Goal: Task Accomplishment & Management: Manage account settings

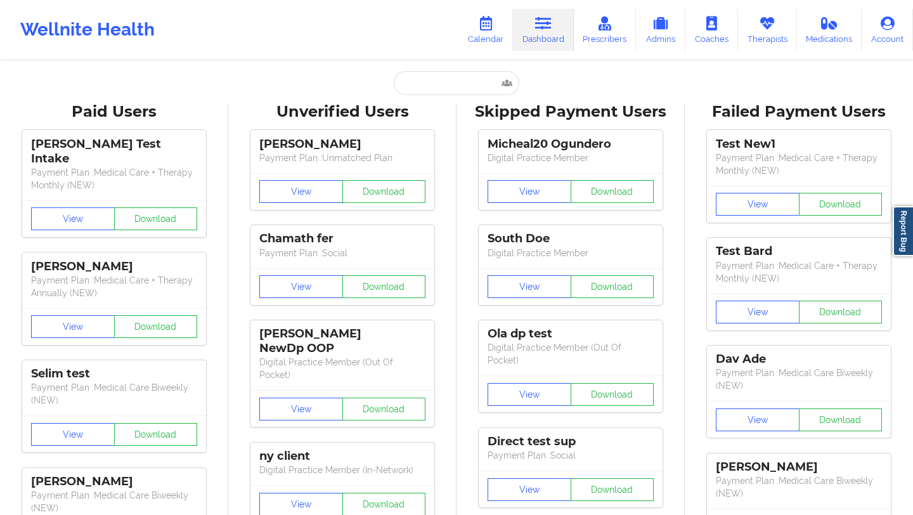
click at [487, 36] on link "Calendar" at bounding box center [485, 30] width 55 height 42
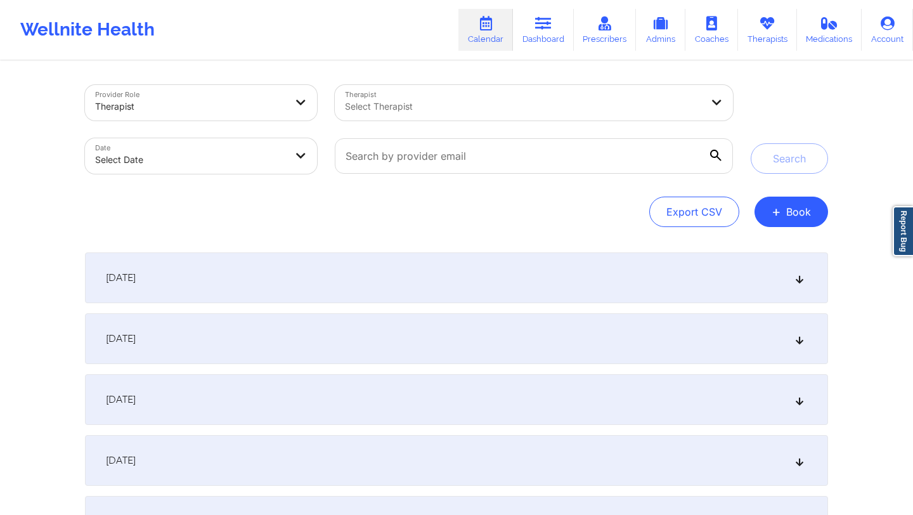
click at [338, 267] on div "[DATE]" at bounding box center [456, 277] width 743 height 51
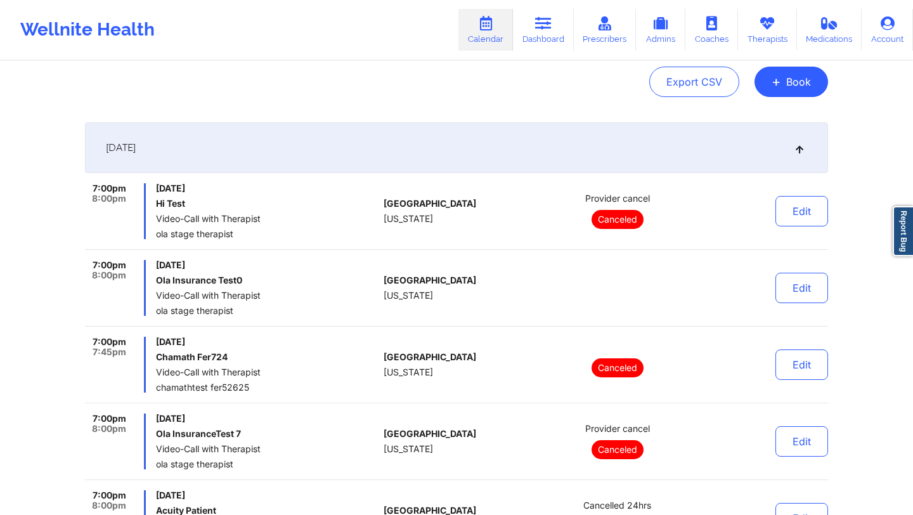
scroll to position [199, 0]
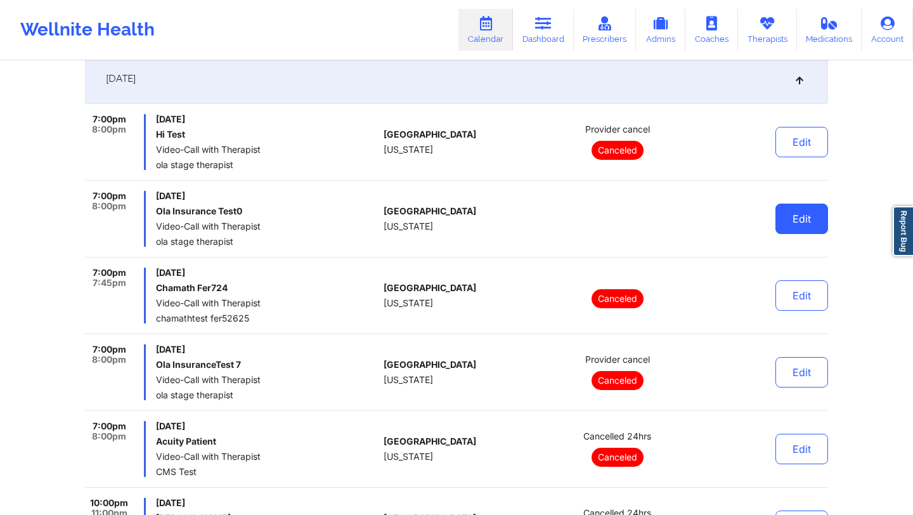
click at [787, 224] on button "Edit" at bounding box center [801, 218] width 53 height 30
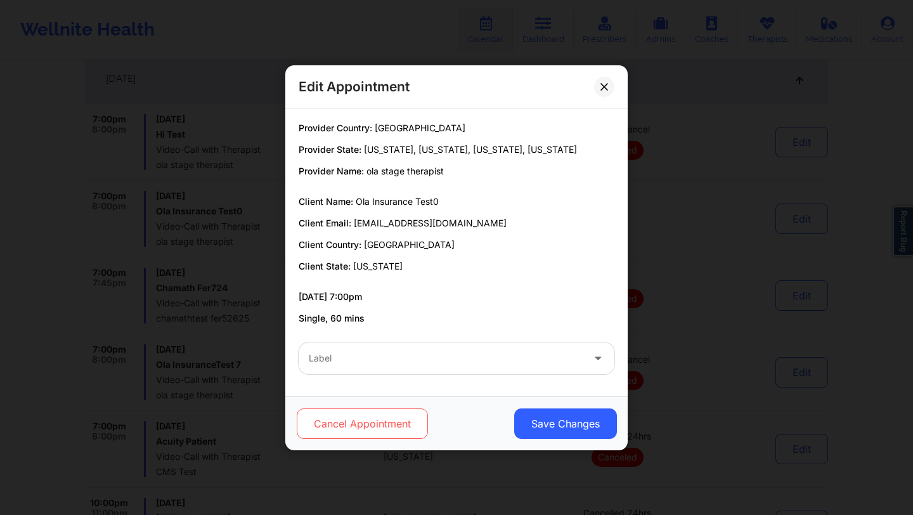
click at [337, 422] on button "Cancel Appointment" at bounding box center [362, 423] width 131 height 30
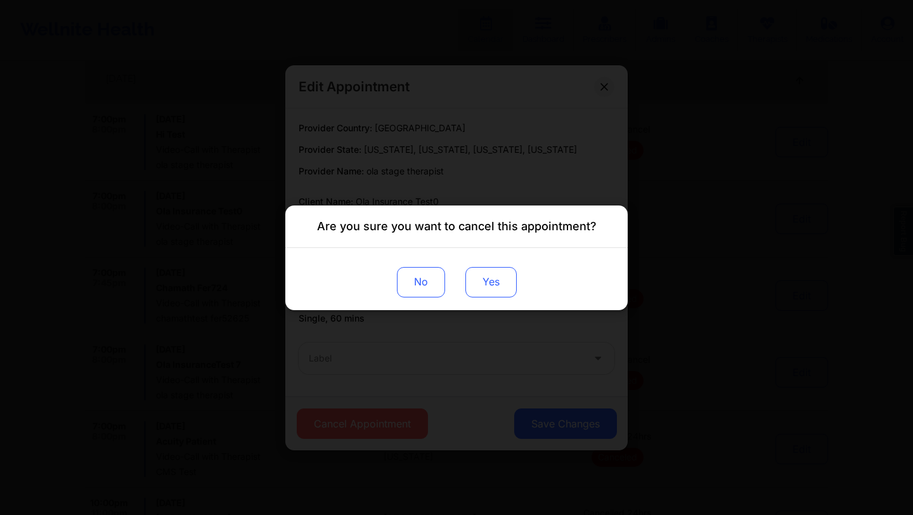
click at [485, 281] on button "Yes" at bounding box center [490, 281] width 51 height 30
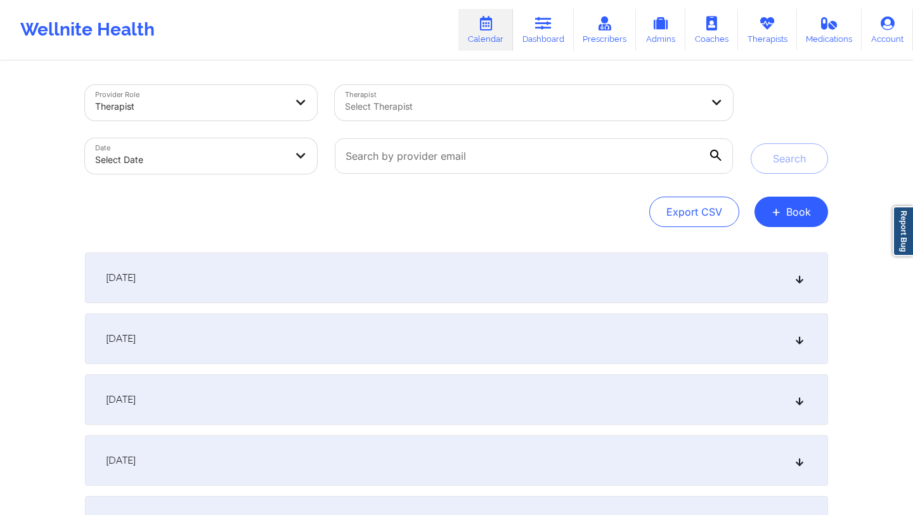
click at [406, 277] on div "[DATE]" at bounding box center [456, 277] width 743 height 51
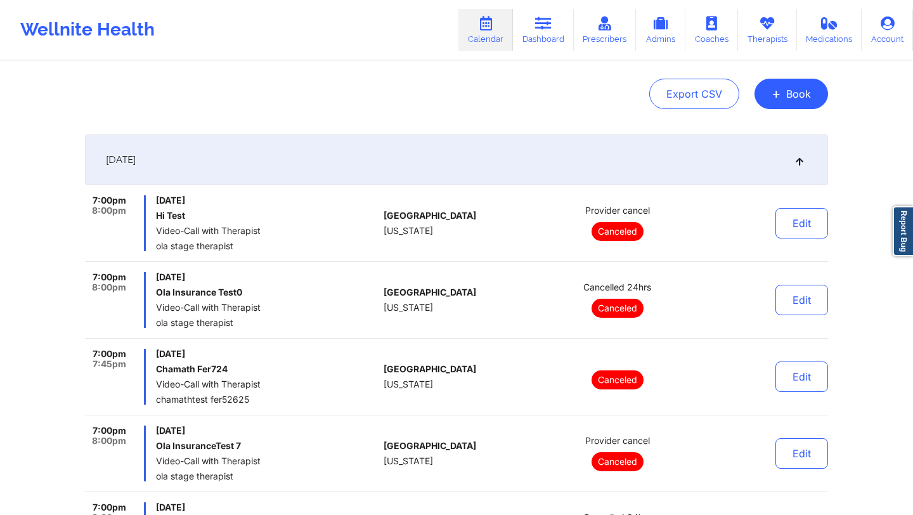
scroll to position [626, 0]
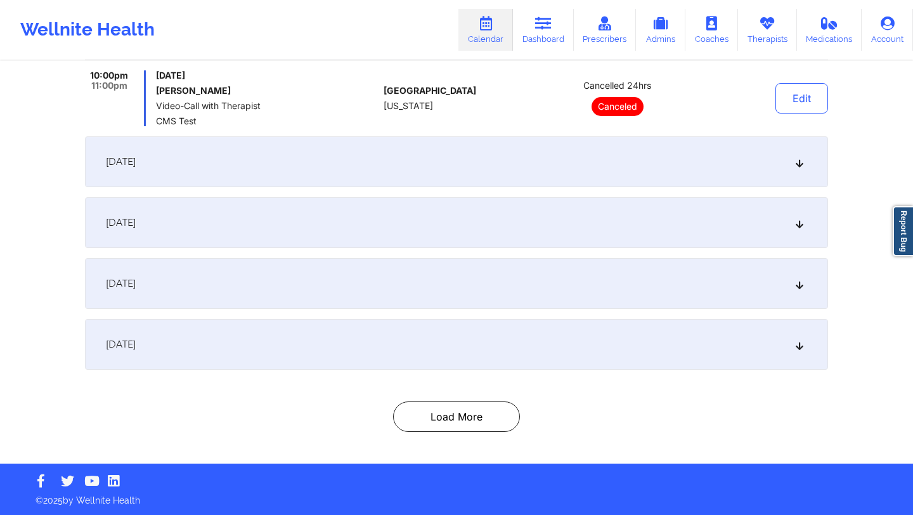
click at [371, 349] on div "[DATE]" at bounding box center [456, 344] width 743 height 51
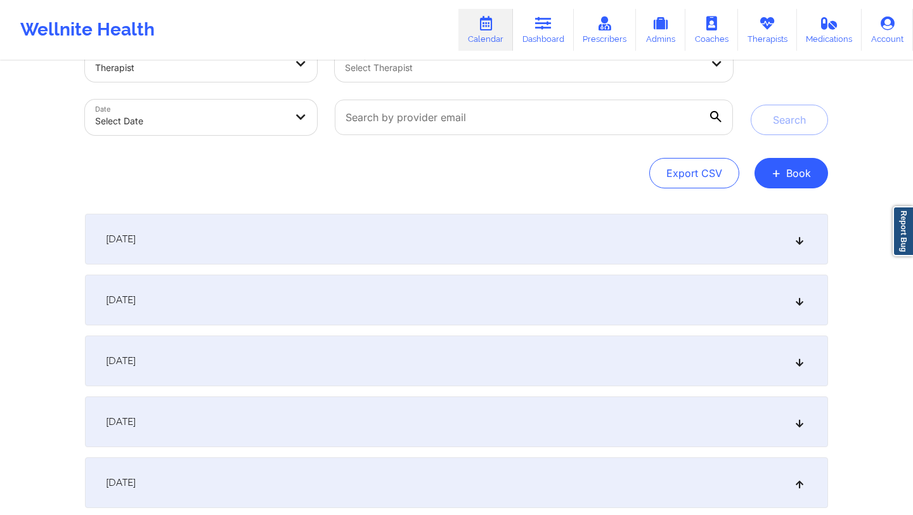
scroll to position [0, 0]
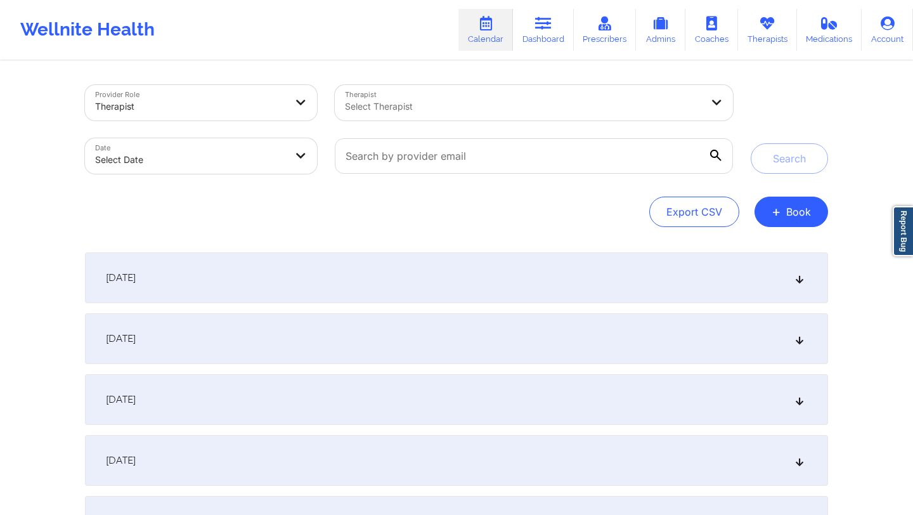
click at [281, 161] on body "Wellnite Health Calendar Dashboard Prescribers Admins Coaches Therapists Medica…" at bounding box center [456, 257] width 913 height 515
select select "2025-8"
select select "2025-9"
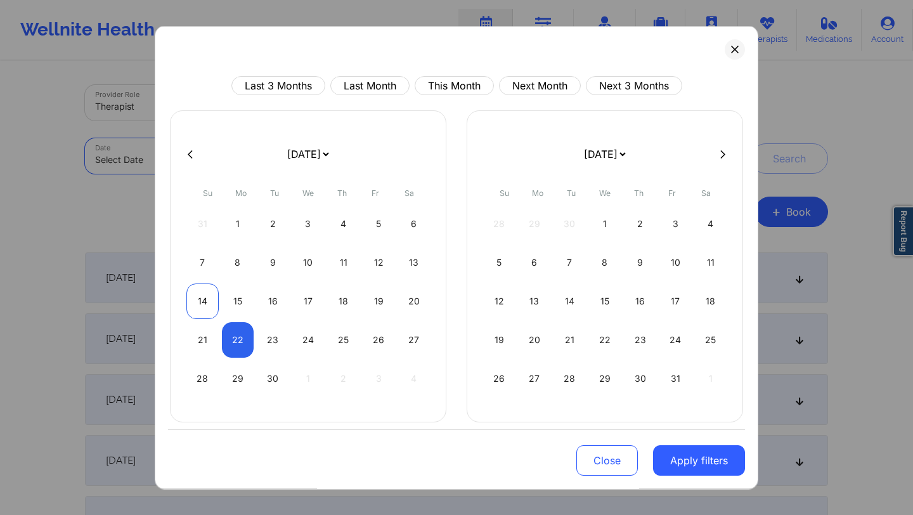
click at [200, 295] on div "14" at bounding box center [202, 300] width 32 height 35
select select "2025-8"
select select "2025-9"
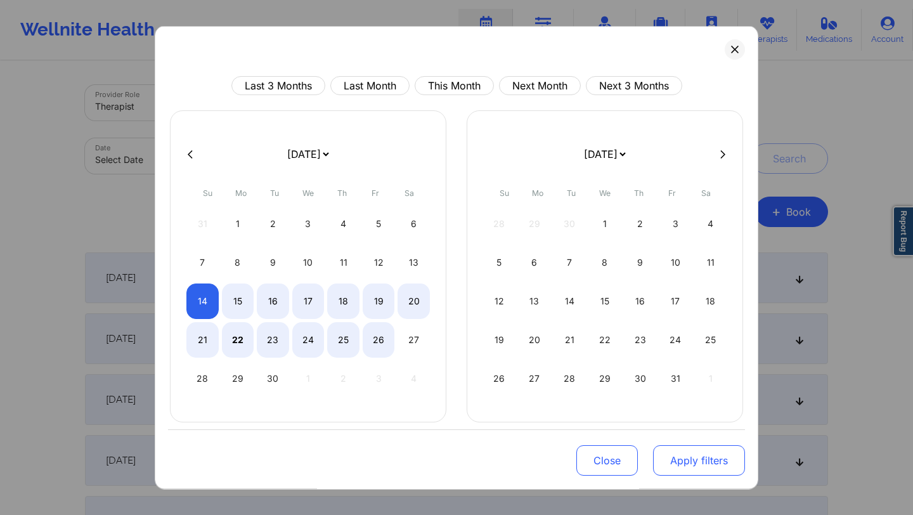
click at [676, 451] on button "Apply filters" at bounding box center [699, 460] width 92 height 30
select select "2025-8"
select select "2025-9"
select select "2025-8"
select select "2025-9"
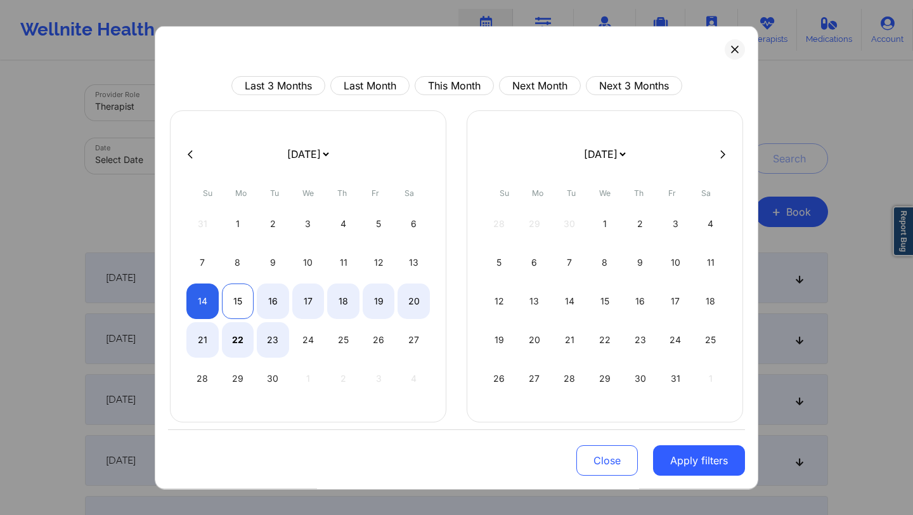
select select "2025-8"
select select "2025-9"
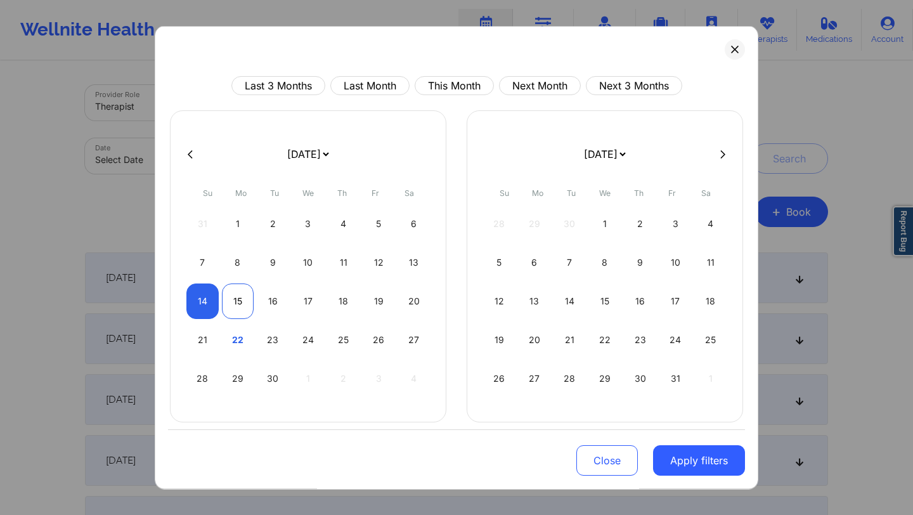
click at [243, 309] on div "15" at bounding box center [238, 300] width 32 height 35
select select "2025-8"
select select "2025-9"
click at [682, 470] on button "Apply filters" at bounding box center [699, 460] width 92 height 30
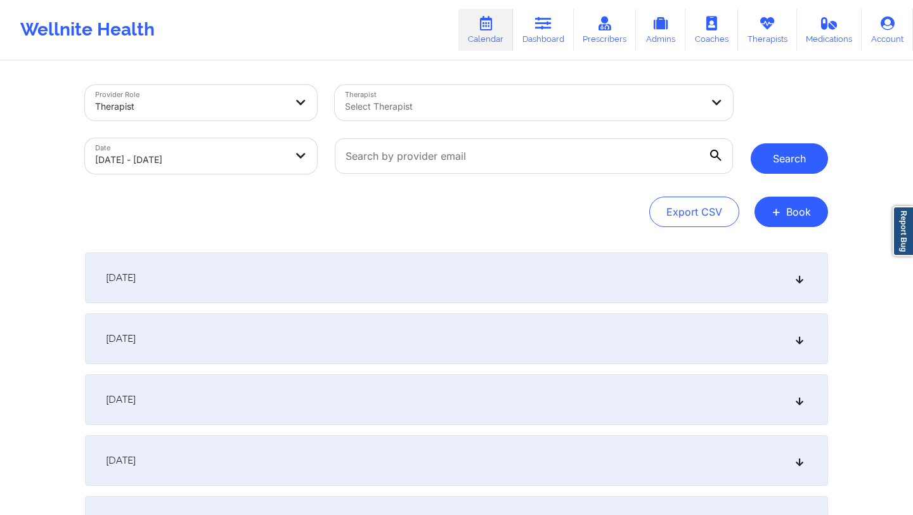
click at [795, 162] on button "Search" at bounding box center [789, 158] width 77 height 30
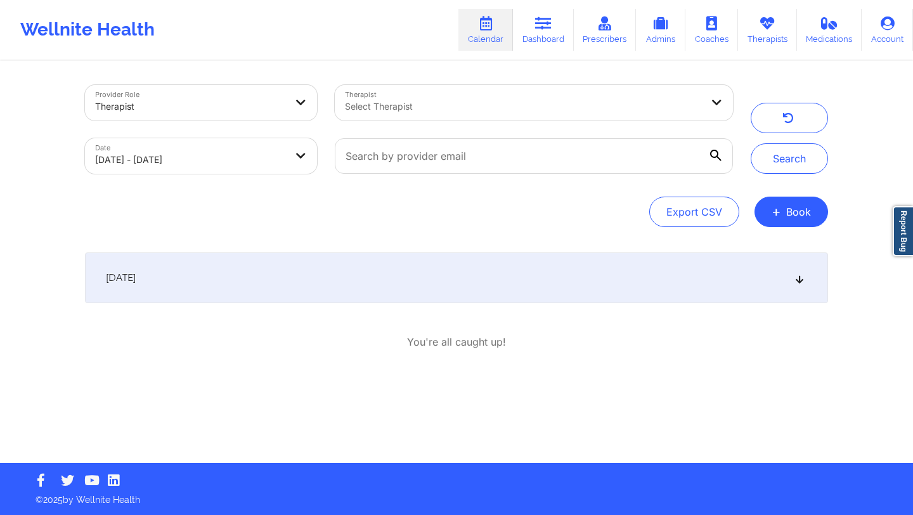
click at [283, 279] on div "September 14, 2025" at bounding box center [456, 277] width 743 height 51
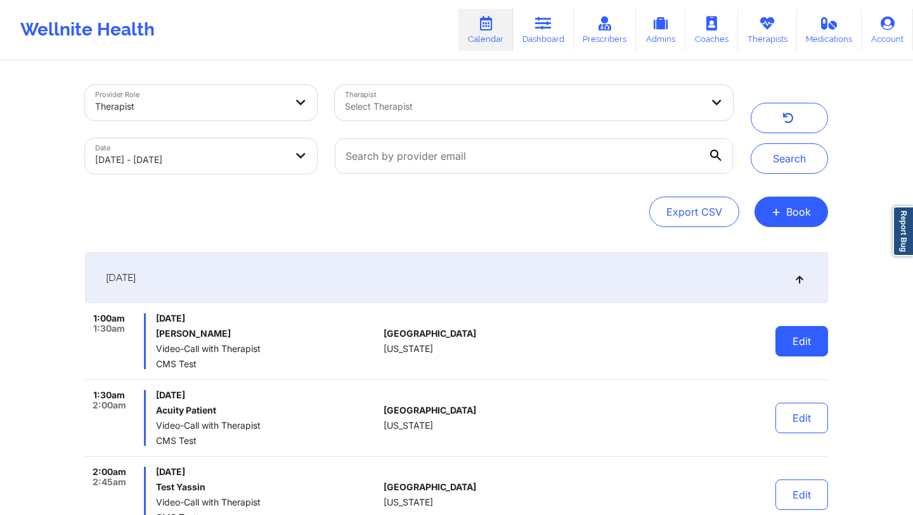
click at [795, 336] on button "Edit" at bounding box center [801, 341] width 53 height 30
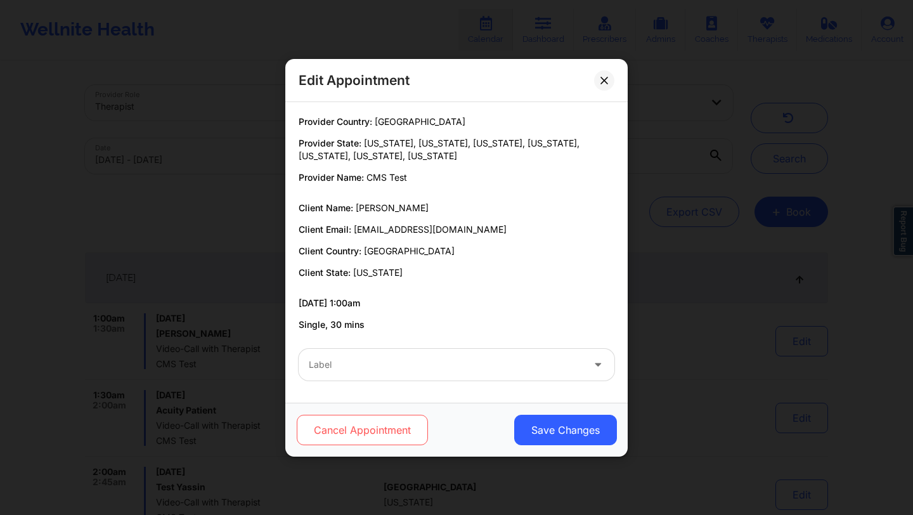
click at [398, 424] on button "Cancel Appointment" at bounding box center [362, 430] width 131 height 30
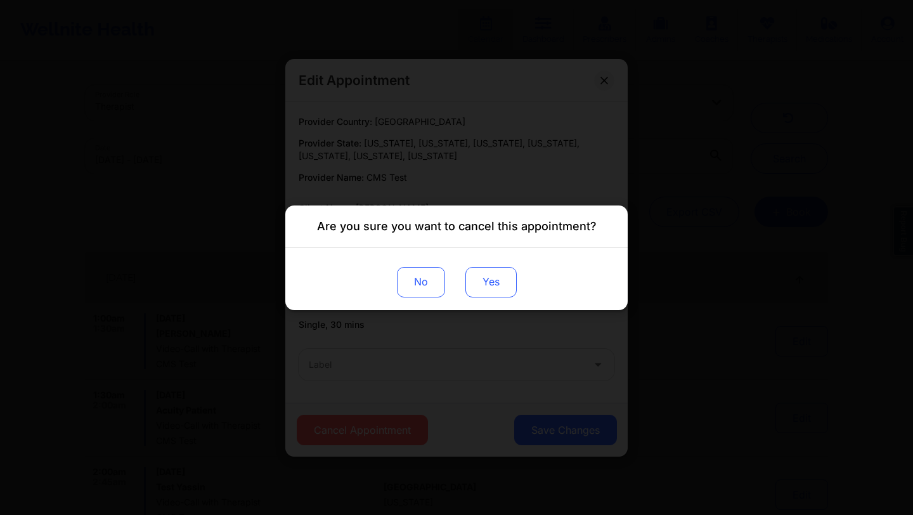
click at [490, 292] on button "Yes" at bounding box center [490, 281] width 51 height 30
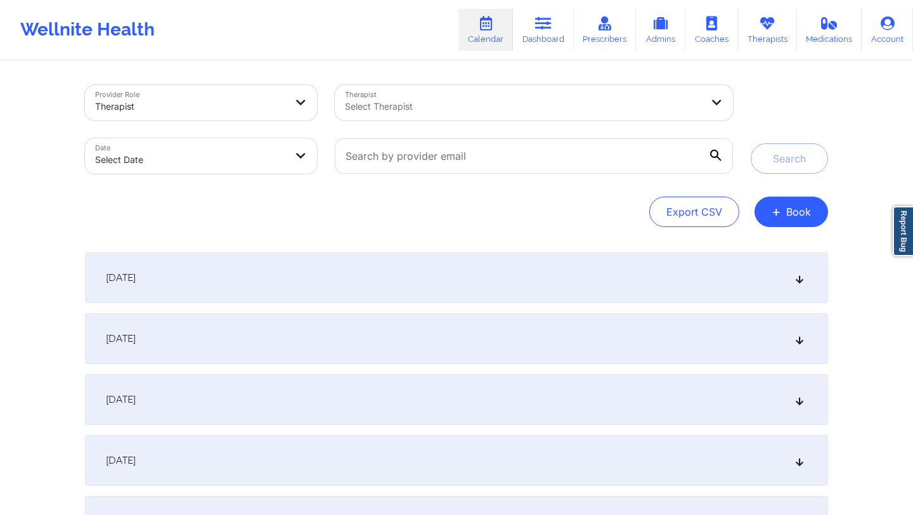
click at [279, 139] on body "Wellnite Health Calendar Dashboard Prescribers Admins Coaches Therapists Medica…" at bounding box center [456, 257] width 913 height 515
select select "2025-8"
select select "2025-9"
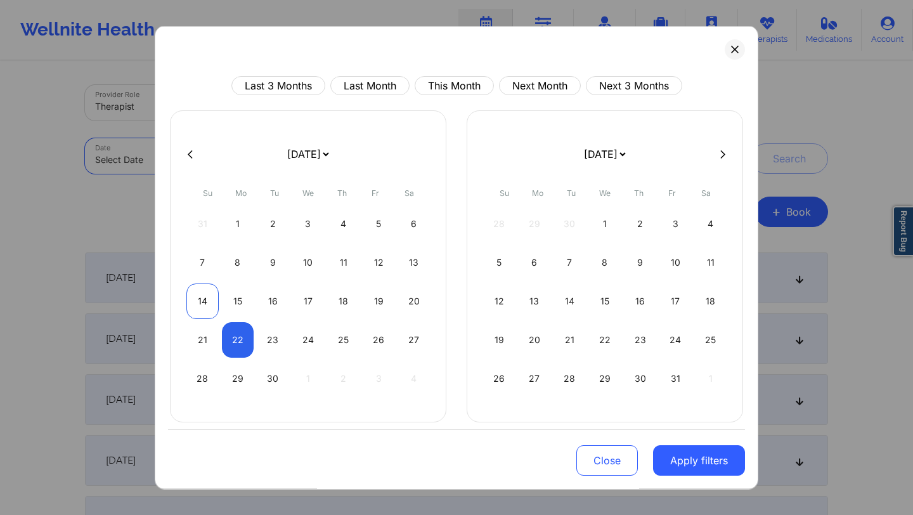
click at [214, 295] on div "14" at bounding box center [202, 300] width 32 height 35
select select "2025-8"
select select "2025-9"
select select "2025-8"
select select "2025-9"
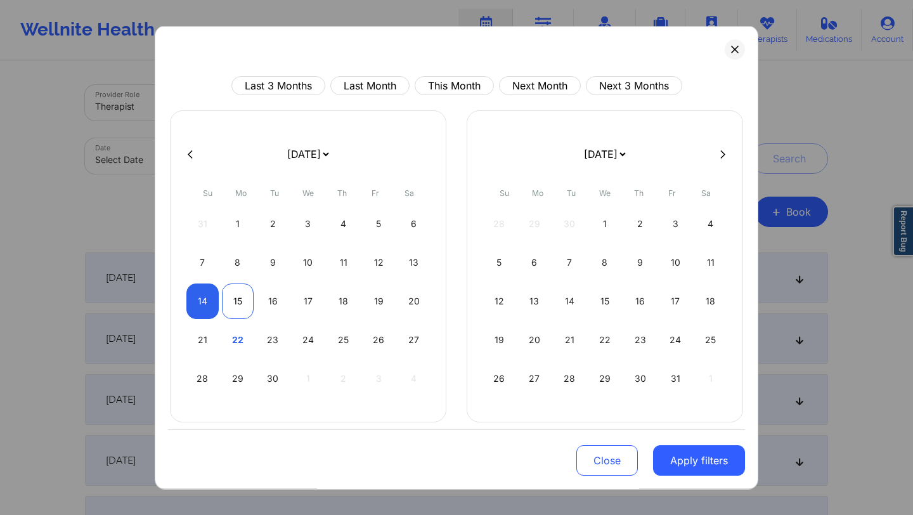
click at [237, 294] on div "15" at bounding box center [238, 300] width 32 height 35
select select "2025-8"
select select "2025-9"
click at [654, 459] on button "Apply filters" at bounding box center [699, 460] width 92 height 30
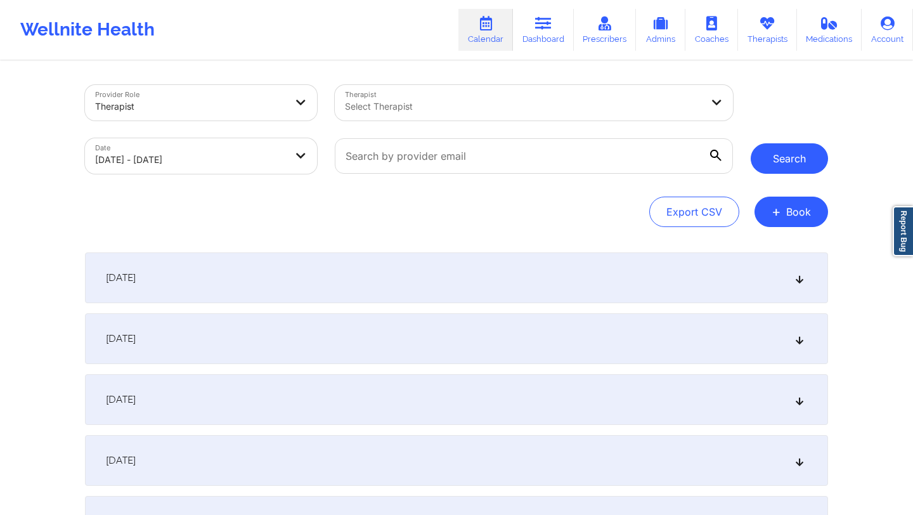
click at [784, 165] on button "Search" at bounding box center [789, 158] width 77 height 30
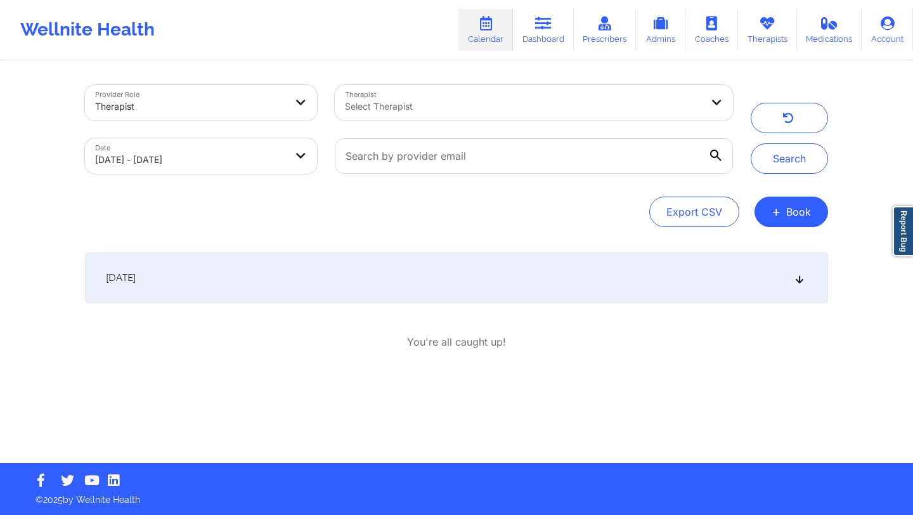
click at [314, 278] on div "September 14, 2025" at bounding box center [456, 277] width 743 height 51
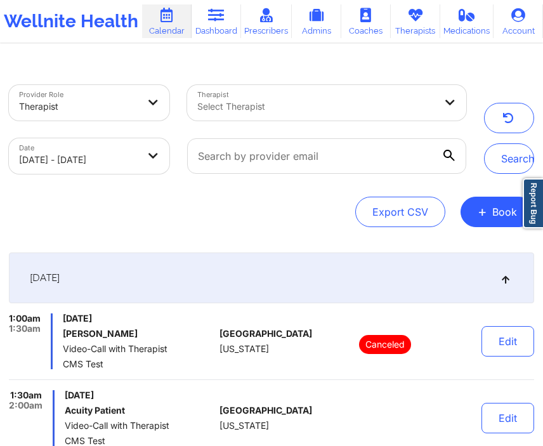
click at [99, 167] on body "Wellnite Health Calendar Dashboard Prescribers Admins Coaches Therapists Medica…" at bounding box center [271, 223] width 543 height 446
select select "2025-8"
select select "2025-9"
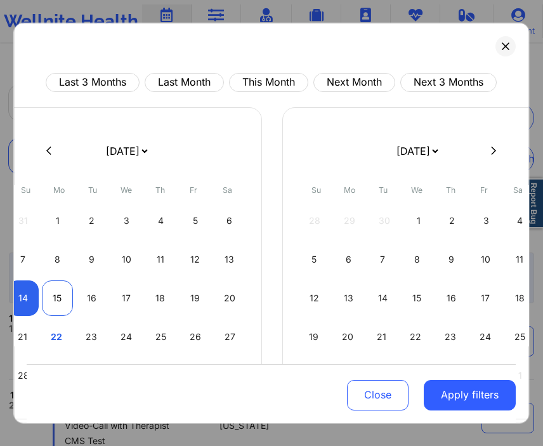
click at [53, 296] on div "15" at bounding box center [57, 297] width 31 height 35
select select "2025-8"
select select "2025-9"
select select "2025-8"
select select "2025-9"
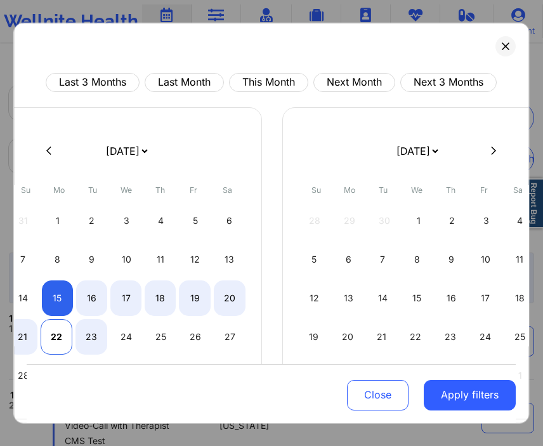
select select "2025-8"
select select "2025-9"
select select "2025-8"
select select "2025-9"
select select "2025-8"
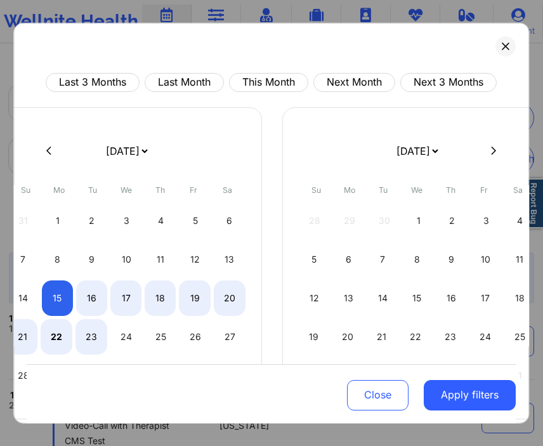
select select "2025-9"
select select "2025-8"
select select "2025-9"
select select "2025-8"
select select "2025-9"
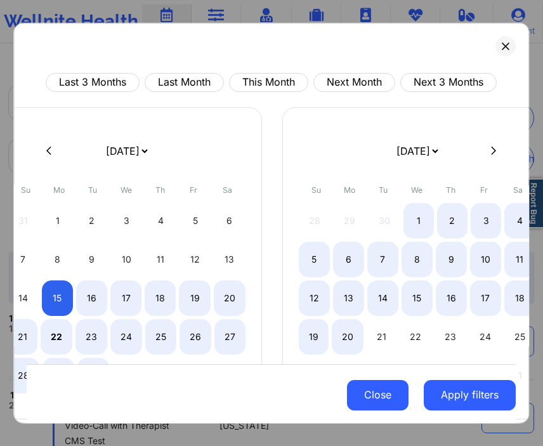
click at [368, 387] on button "Close" at bounding box center [377, 395] width 61 height 30
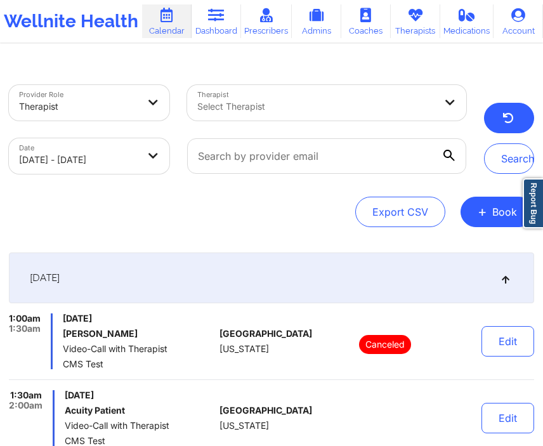
click at [506, 124] on icon "button" at bounding box center [507, 120] width 12 height 10
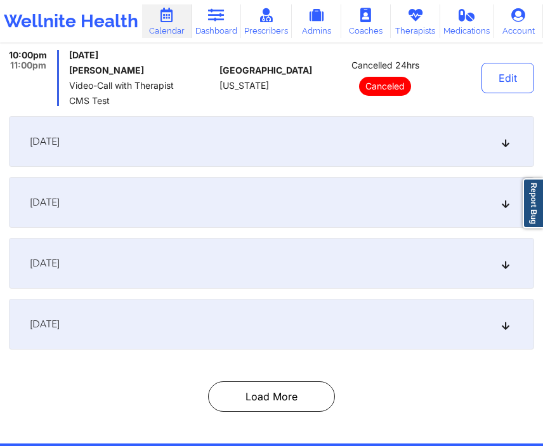
scroll to position [597, 0]
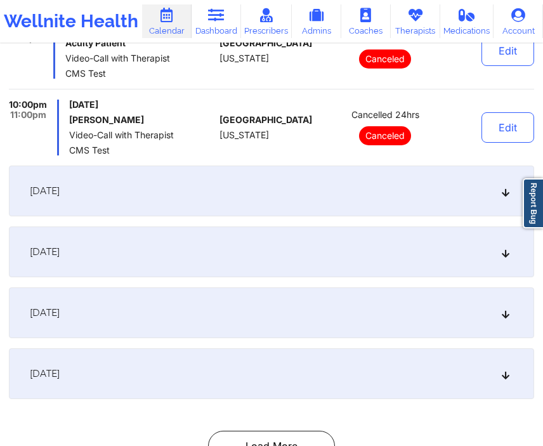
click at [326, 242] on div "September 23, 2025" at bounding box center [271, 251] width 525 height 51
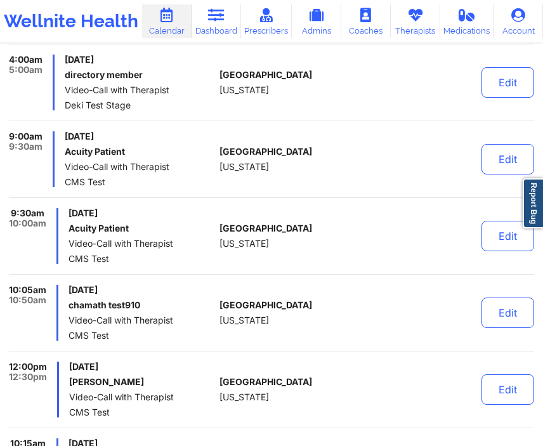
scroll to position [541, 0]
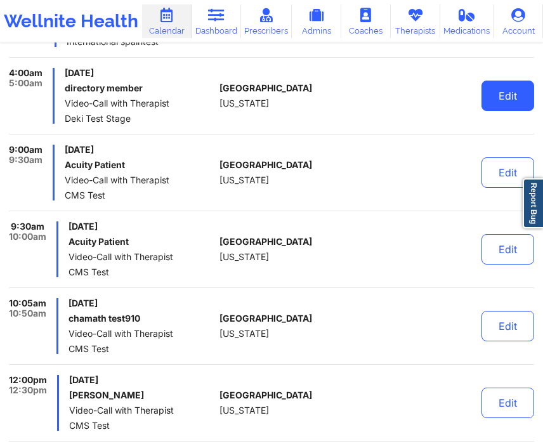
click at [505, 81] on button "Edit" at bounding box center [507, 96] width 53 height 30
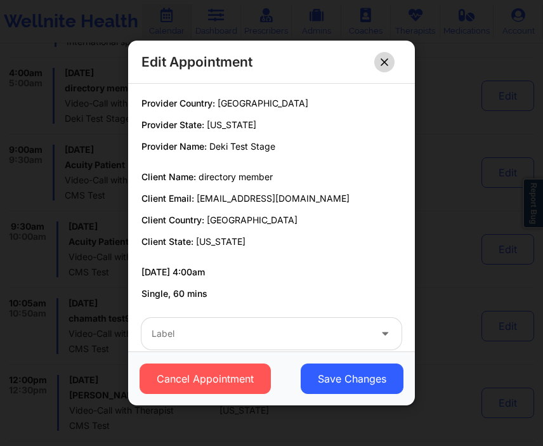
click at [385, 67] on button at bounding box center [384, 61] width 20 height 20
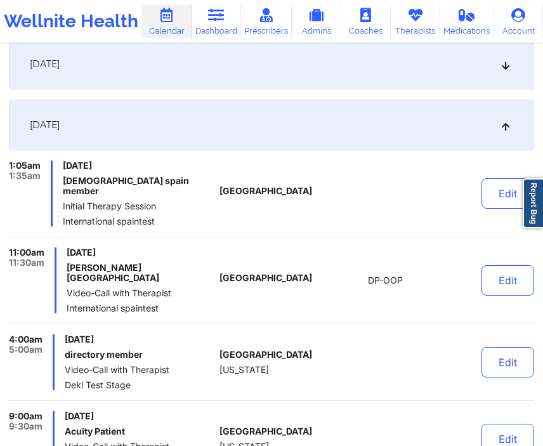
scroll to position [271, 0]
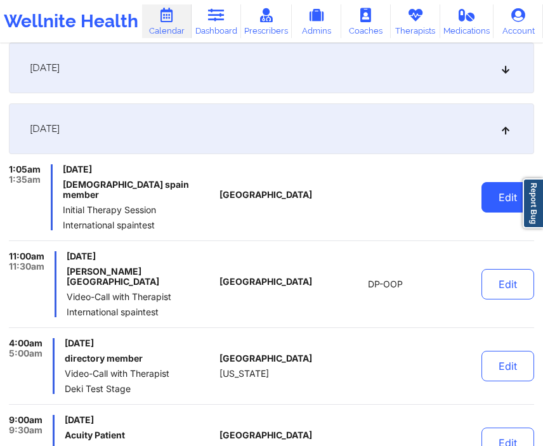
click at [489, 194] on button "Edit" at bounding box center [507, 197] width 53 height 30
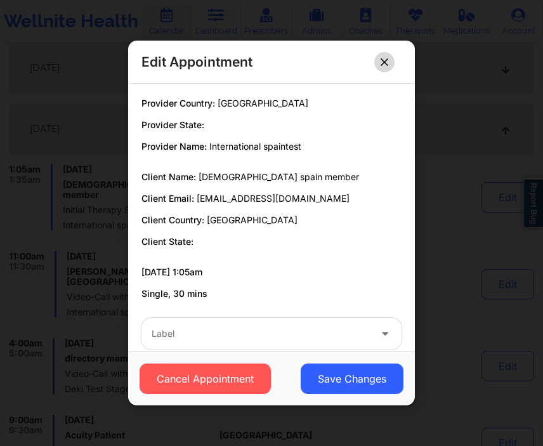
click at [382, 61] on icon at bounding box center [384, 62] width 8 height 8
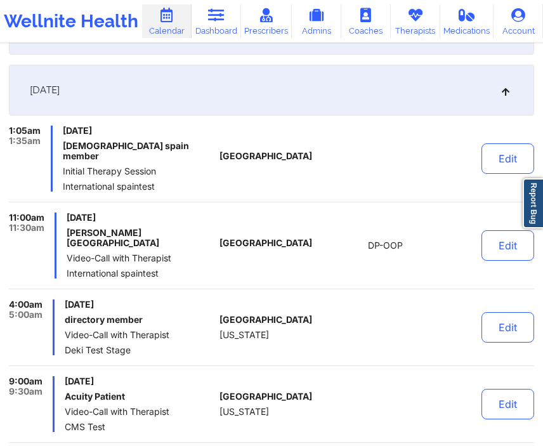
scroll to position [313, 0]
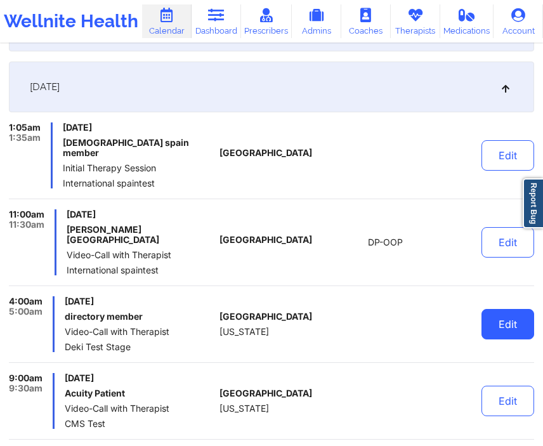
click at [508, 309] on button "Edit" at bounding box center [507, 324] width 53 height 30
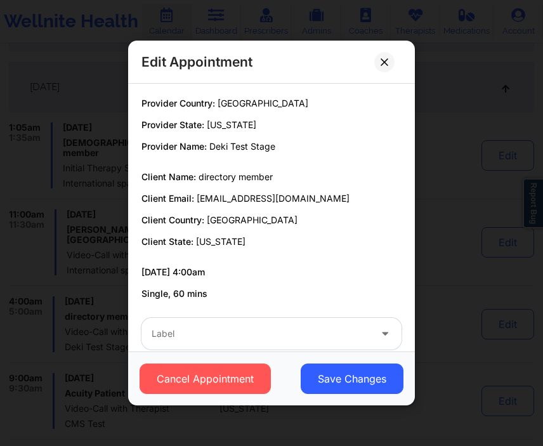
click at [255, 327] on div at bounding box center [260, 333] width 218 height 15
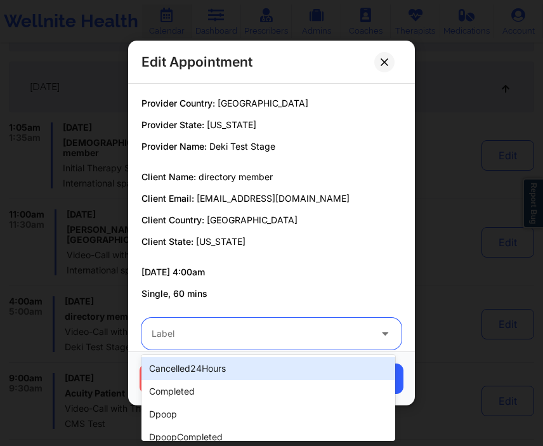
click at [274, 254] on div "Provider Country: United States Provider State: Alaska Provider Name: Deki Test…" at bounding box center [271, 198] width 278 height 203
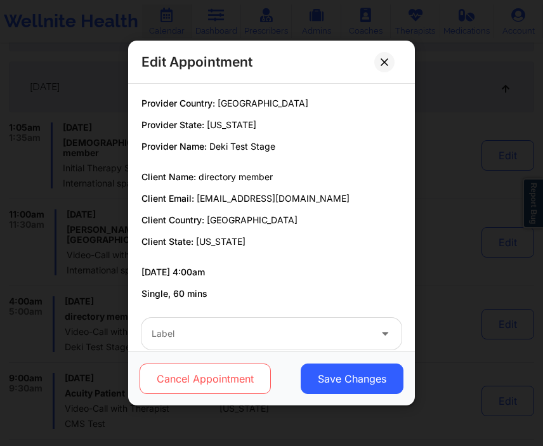
click at [198, 375] on button "Cancel Appointment" at bounding box center [204, 378] width 131 height 30
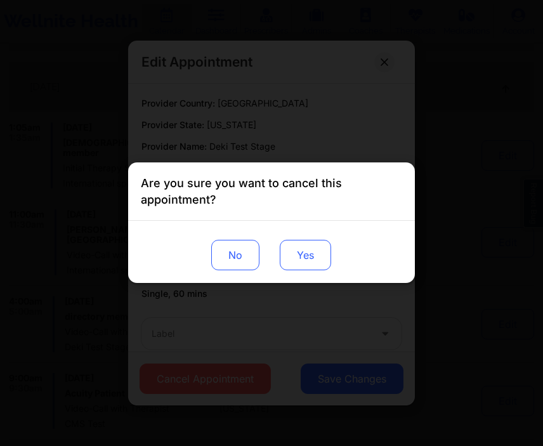
click at [292, 243] on button "Yes" at bounding box center [305, 255] width 51 height 30
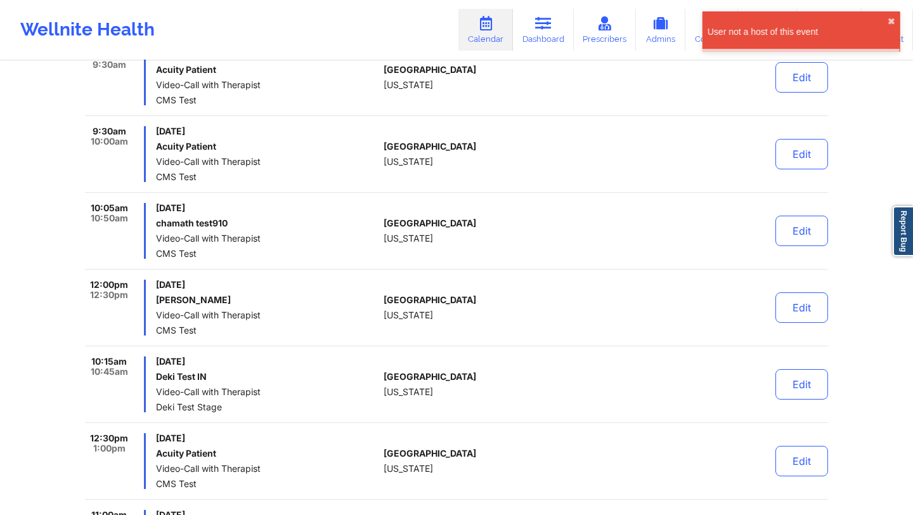
scroll to position [636, 0]
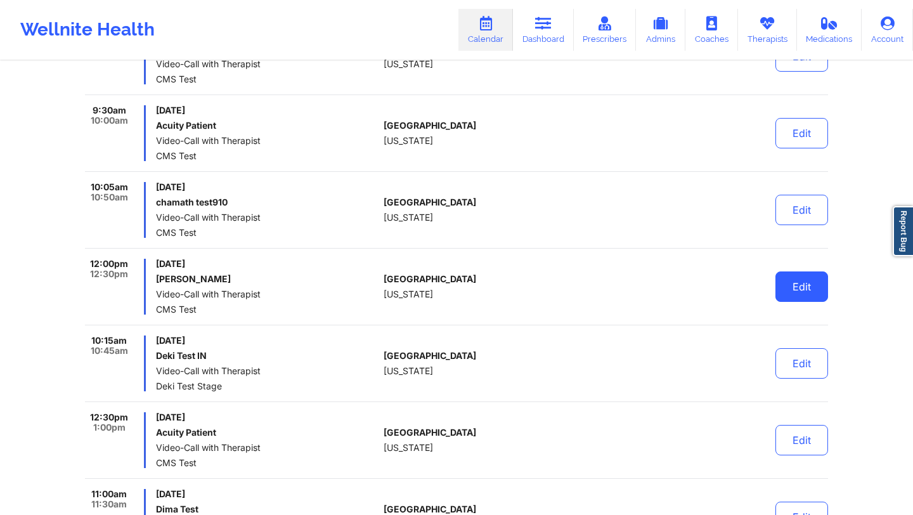
click at [813, 285] on button "Edit" at bounding box center [801, 286] width 53 height 30
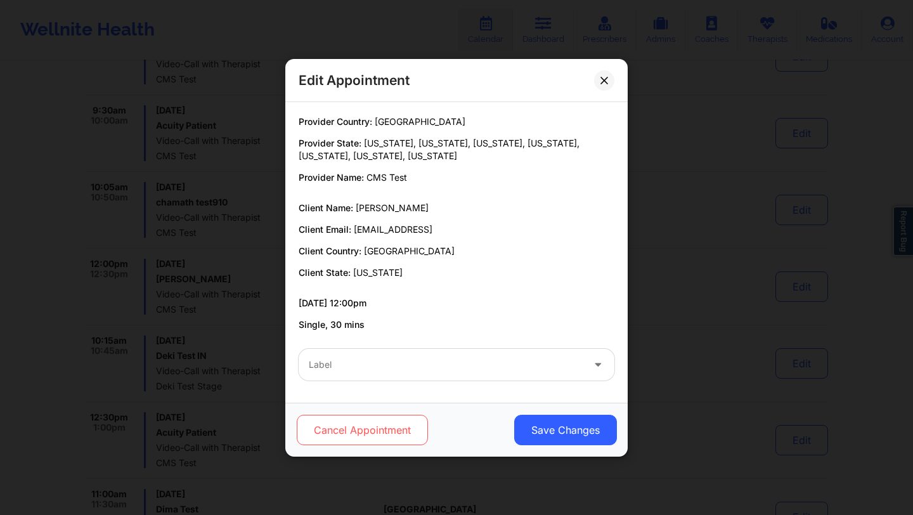
click at [408, 416] on button "Cancel Appointment" at bounding box center [362, 430] width 131 height 30
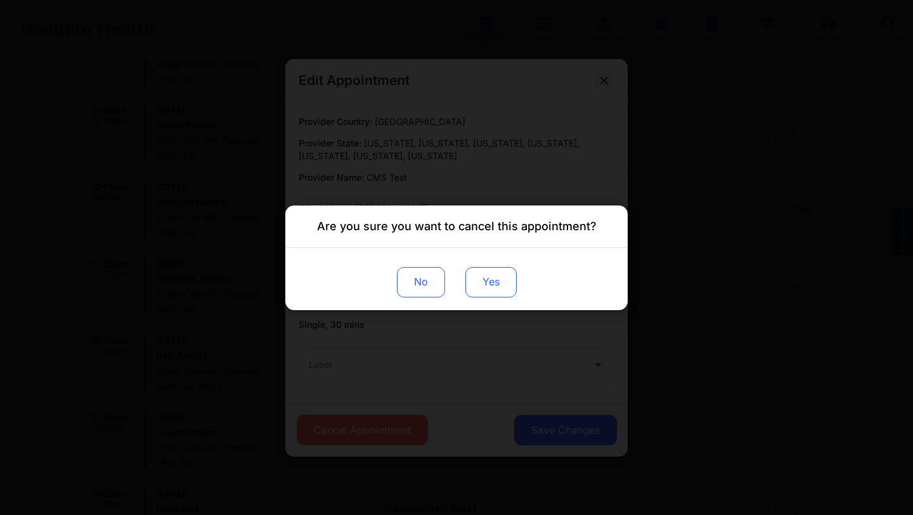
click at [499, 276] on button "Yes" at bounding box center [490, 281] width 51 height 30
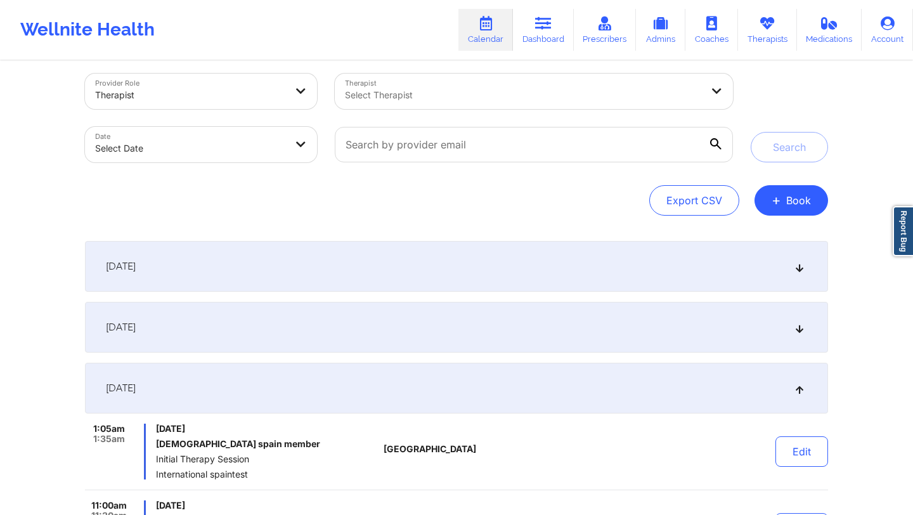
scroll to position [0, 0]
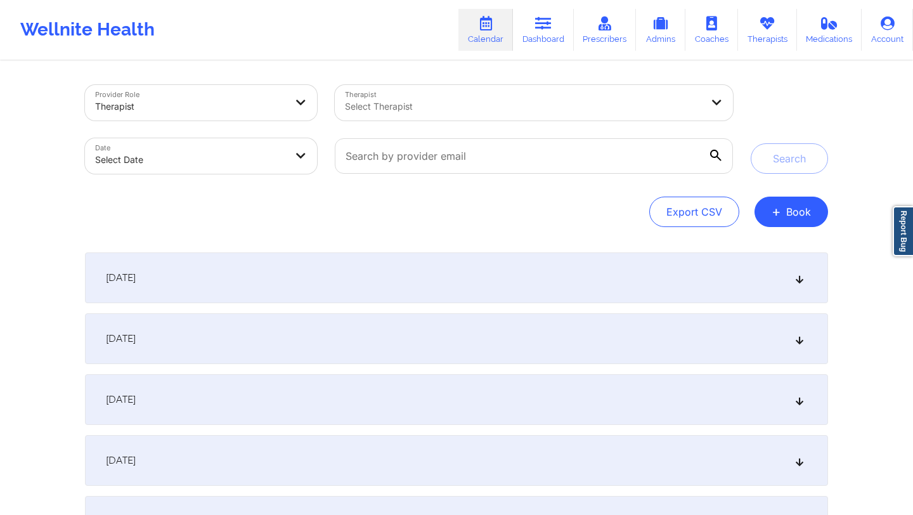
click at [297, 393] on div "[DATE]" at bounding box center [456, 399] width 743 height 51
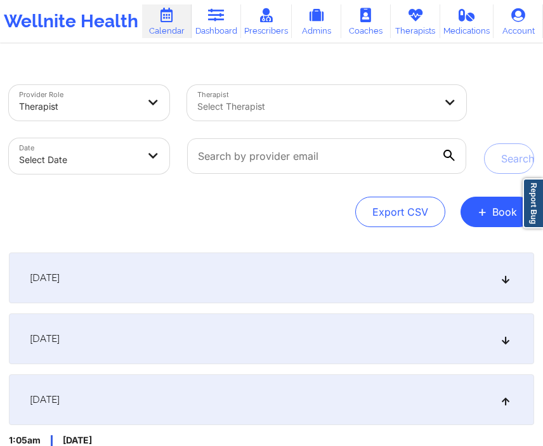
click at [157, 283] on div "[DATE]" at bounding box center [271, 277] width 525 height 51
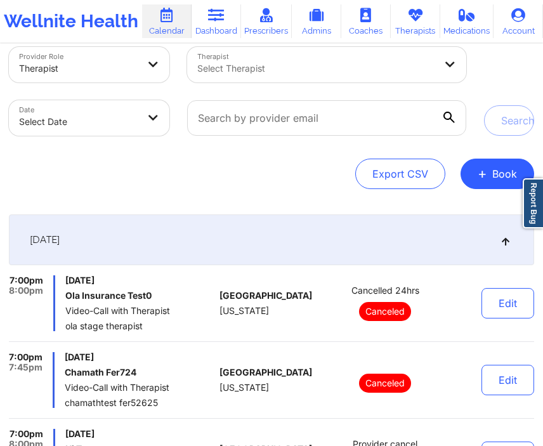
scroll to position [46, 0]
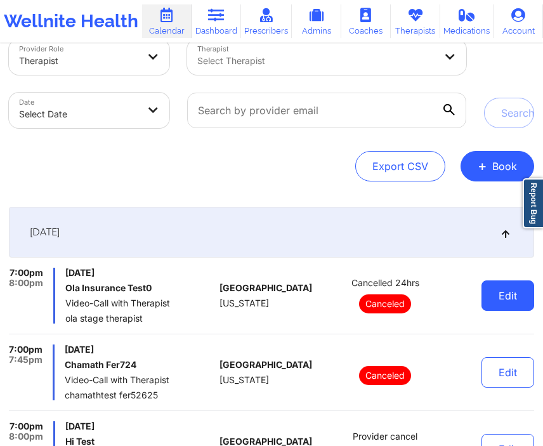
click at [496, 305] on button "Edit" at bounding box center [507, 295] width 53 height 30
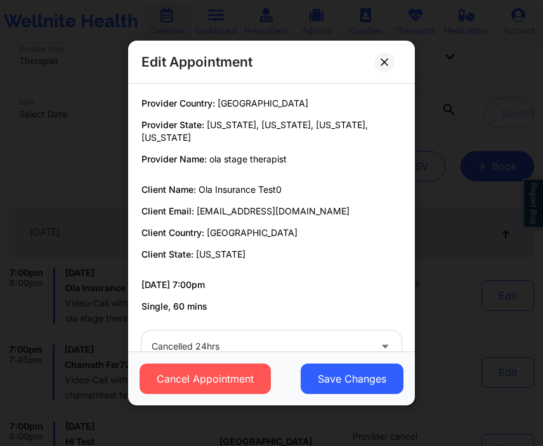
click at [287, 338] on div at bounding box center [260, 345] width 218 height 15
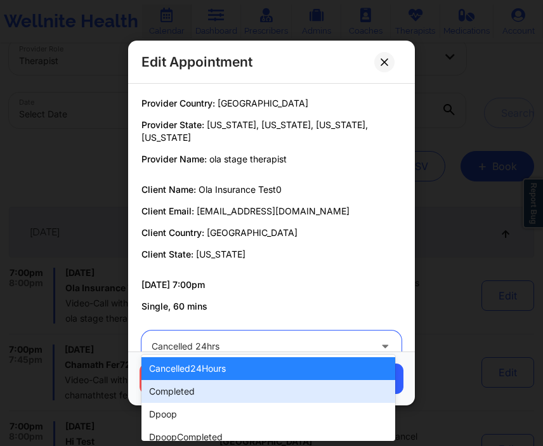
click at [244, 394] on div "completed" at bounding box center [268, 391] width 254 height 23
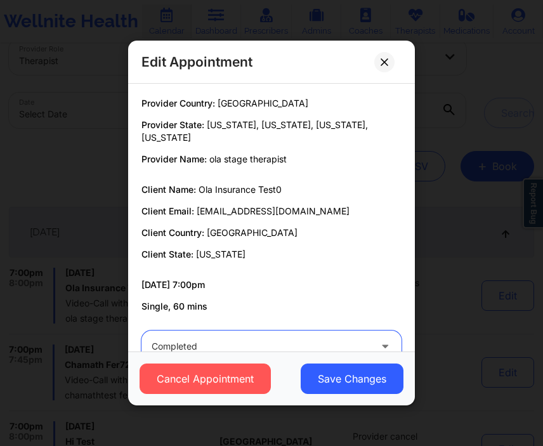
click at [273, 338] on div at bounding box center [260, 345] width 218 height 15
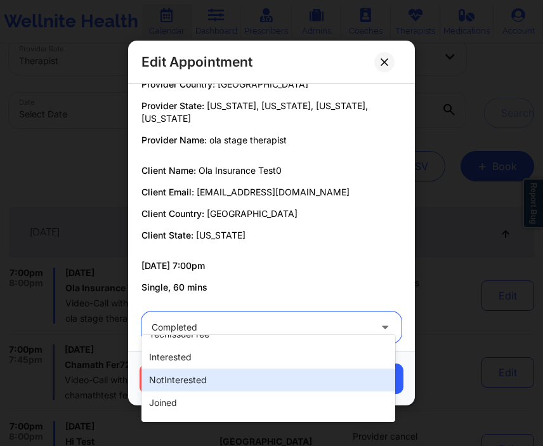
scroll to position [0, 0]
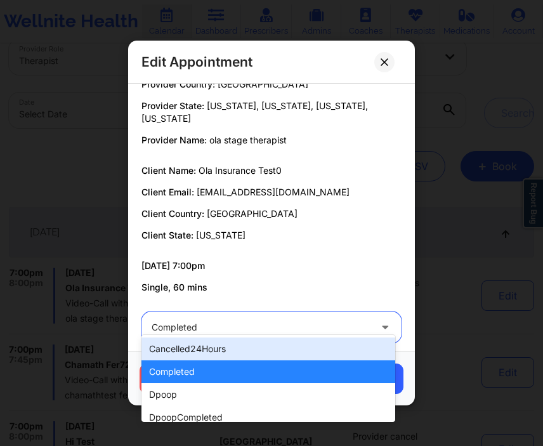
click at [311, 240] on div "Provider Country: United States Provider State: California, Alabama, Florida, A…" at bounding box center [271, 186] width 278 height 216
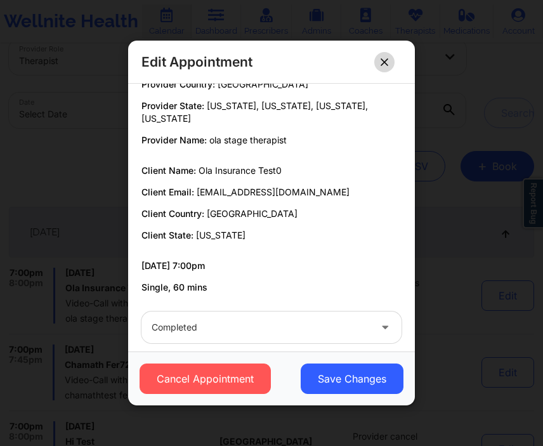
click at [380, 61] on icon at bounding box center [384, 62] width 8 height 8
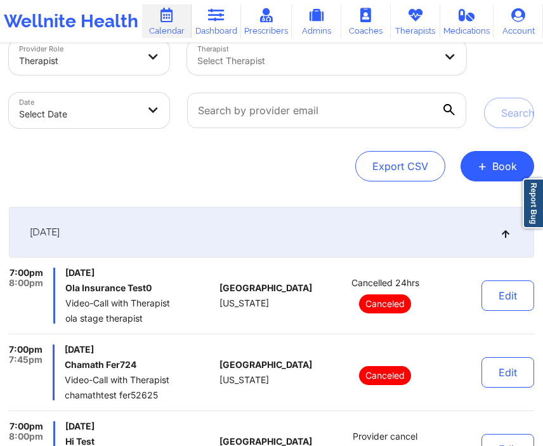
click at [127, 134] on div "Date Select Date" at bounding box center [89, 110] width 178 height 53
